Goal: Task Accomplishment & Management: Manage account settings

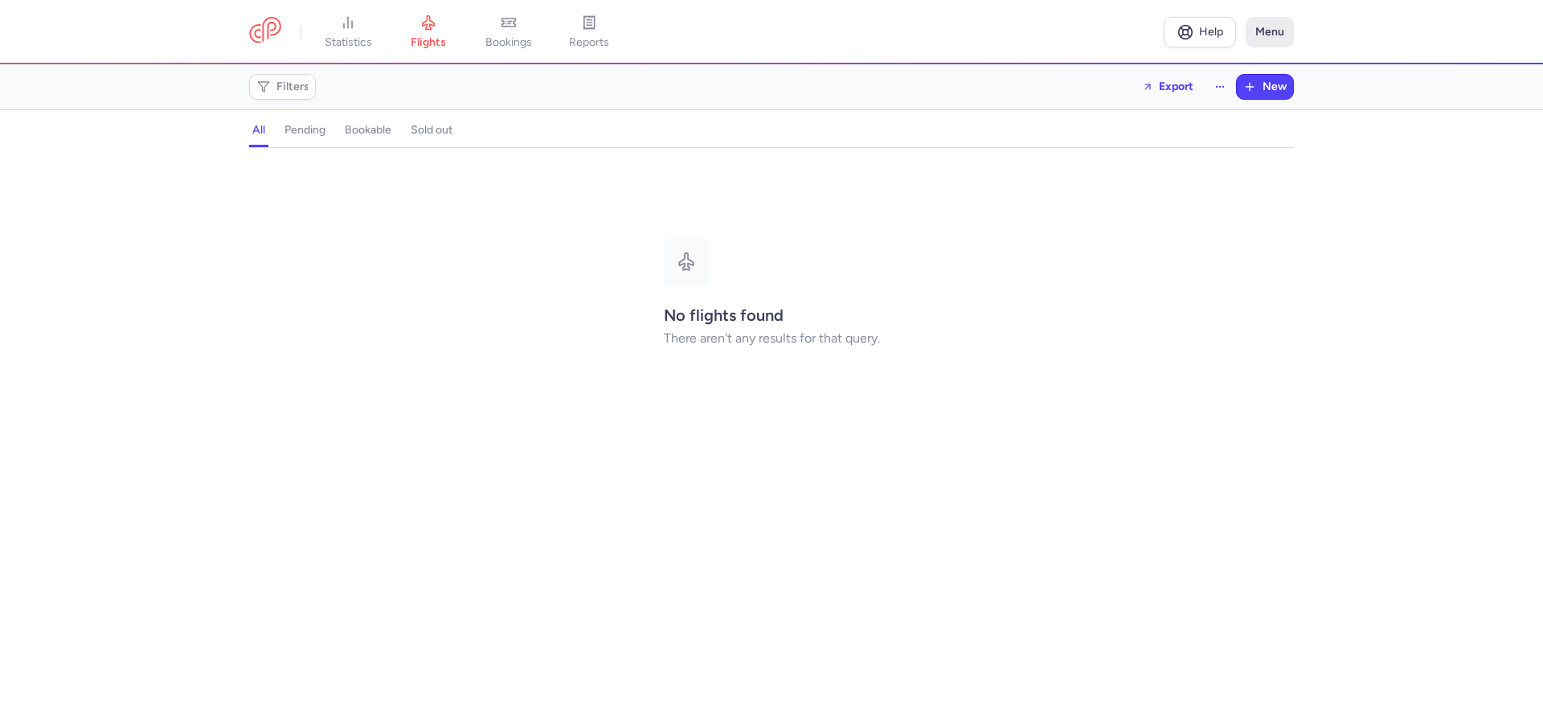
click at [1277, 29] on button "Menu" at bounding box center [1270, 32] width 48 height 31
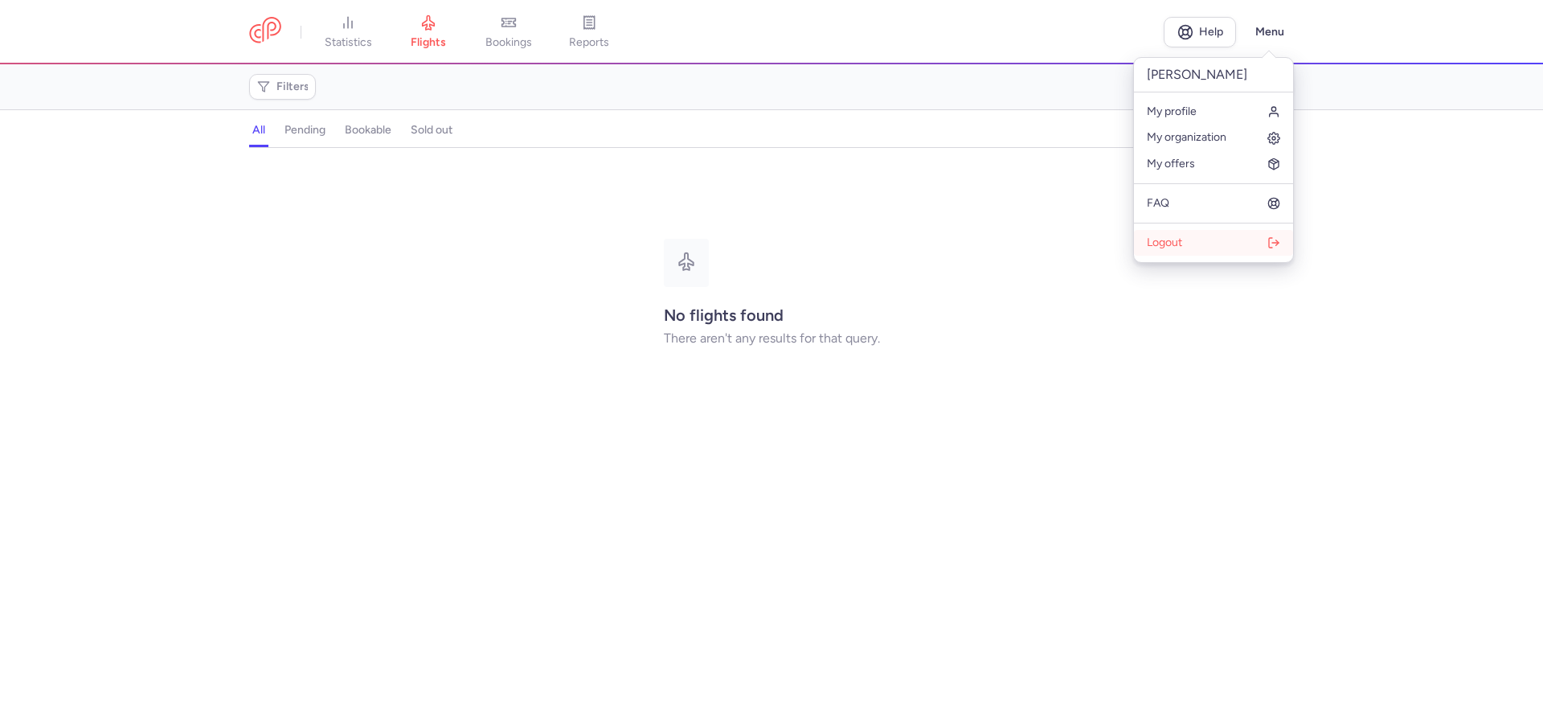
click at [1201, 243] on button "Logout" at bounding box center [1213, 243] width 159 height 26
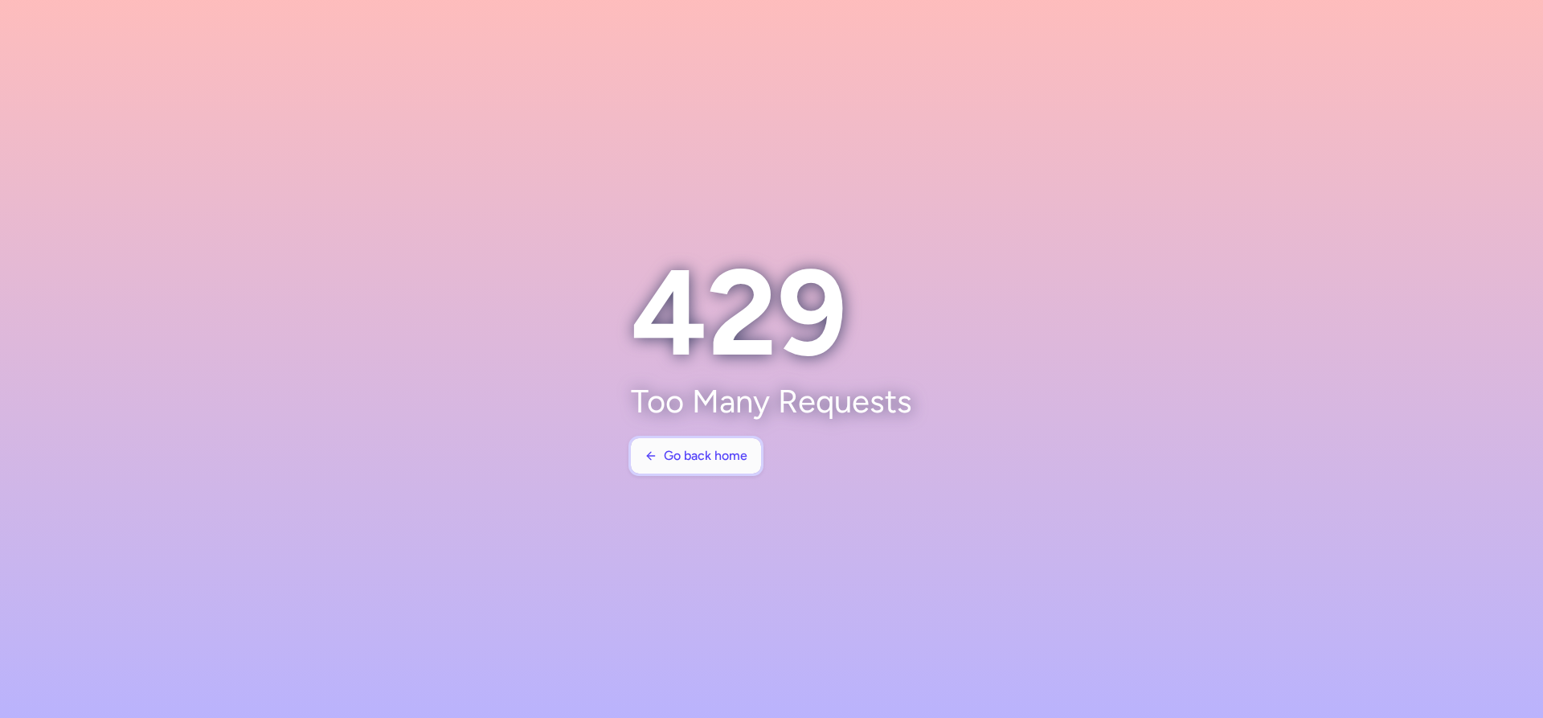
click at [706, 461] on span "Go back home" at bounding box center [706, 455] width 84 height 14
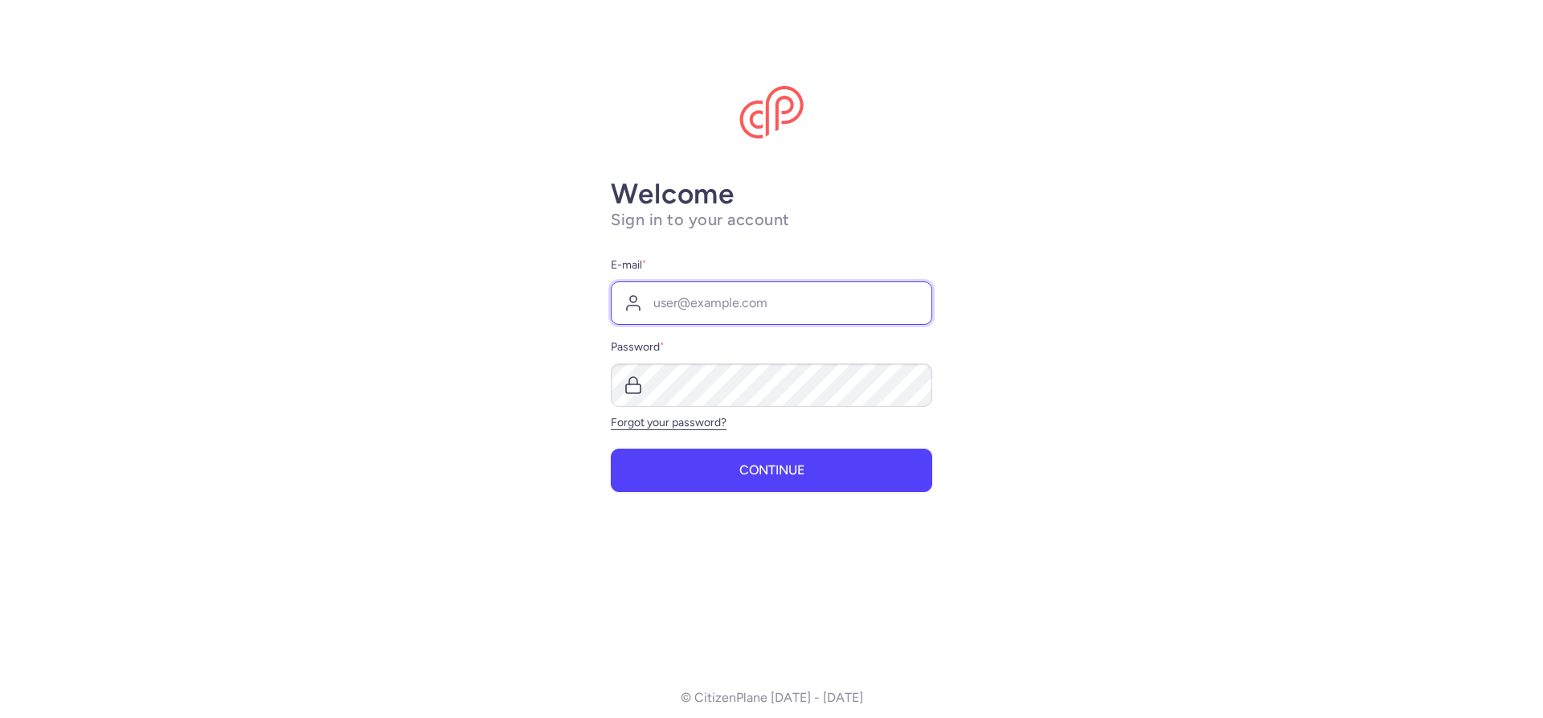
click at [686, 309] on input "E-mail *" at bounding box center [771, 302] width 321 height 43
type input "[EMAIL_ADDRESS][DOMAIN_NAME]"
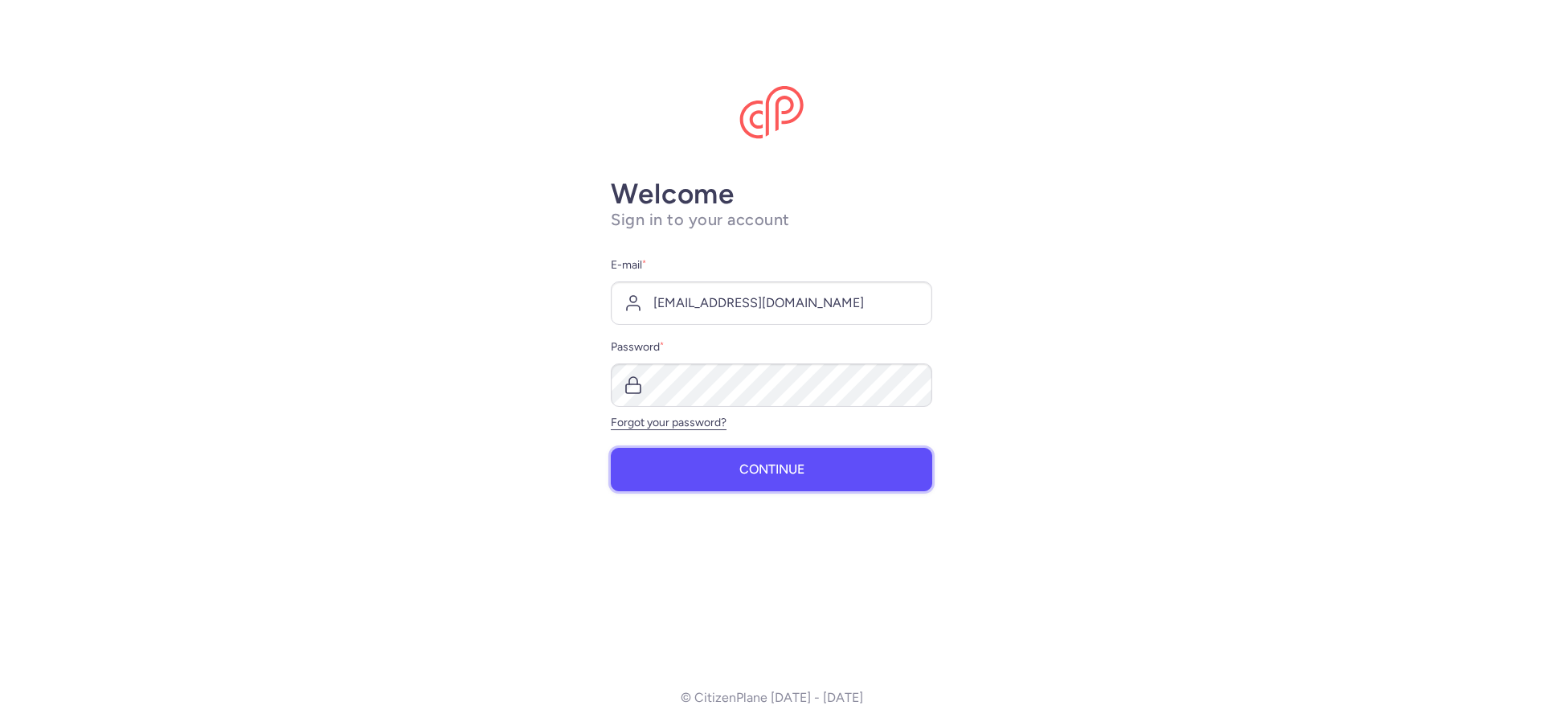
click at [772, 476] on span "Continue" at bounding box center [771, 469] width 65 height 14
